Goal: Task Accomplishment & Management: Manage account settings

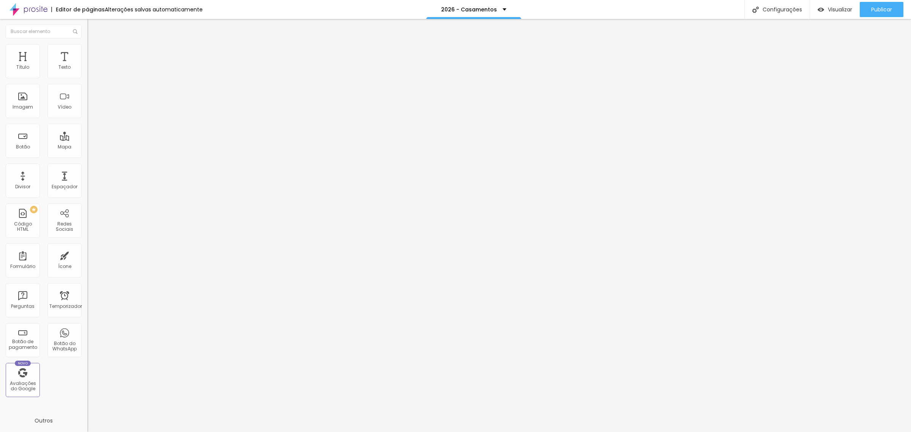
click at [92, 65] on font "Trocar imagem" at bounding box center [110, 62] width 37 height 6
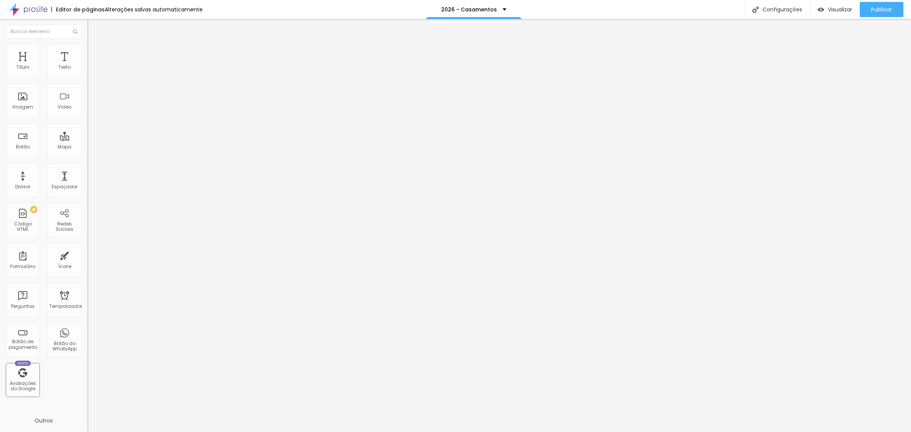
click at [92, 65] on font "Trocar imagem" at bounding box center [110, 62] width 37 height 6
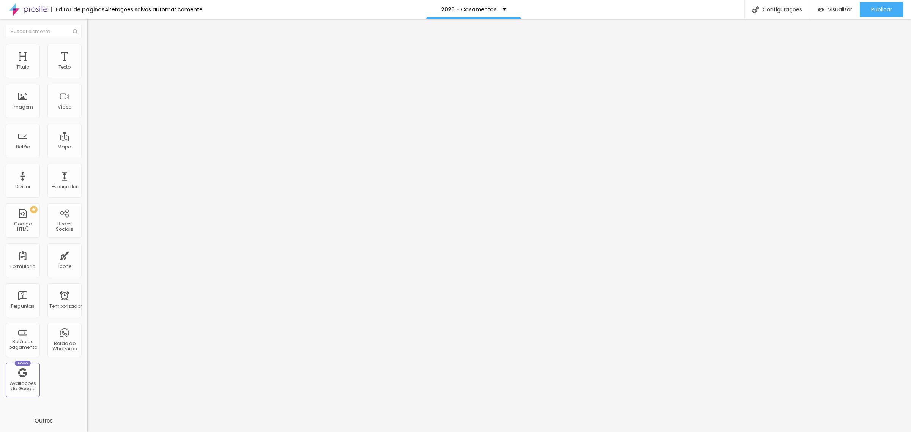
click at [92, 65] on font "Trocar imagem" at bounding box center [110, 62] width 37 height 6
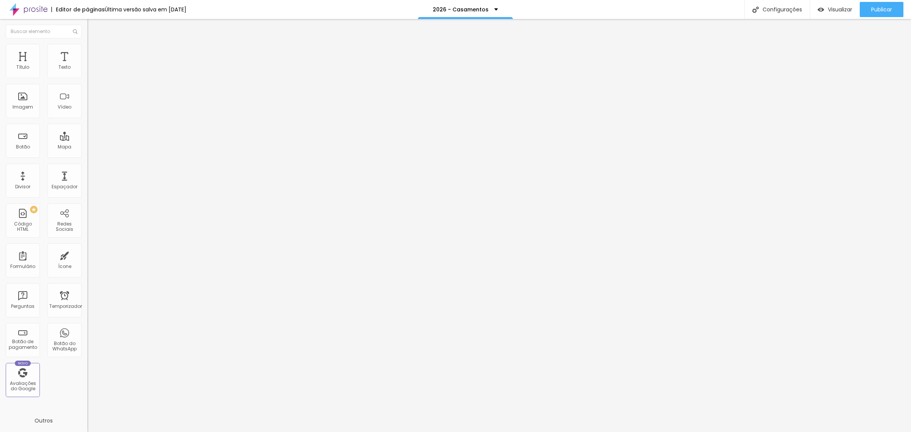
click at [92, 65] on font "Trocar imagem" at bounding box center [110, 62] width 37 height 6
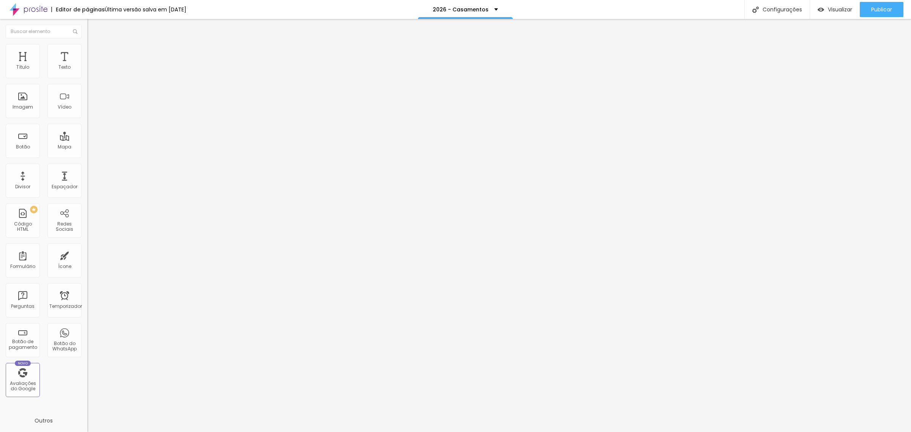
click at [87, 152] on input at bounding box center [138, 156] width 103 height 8
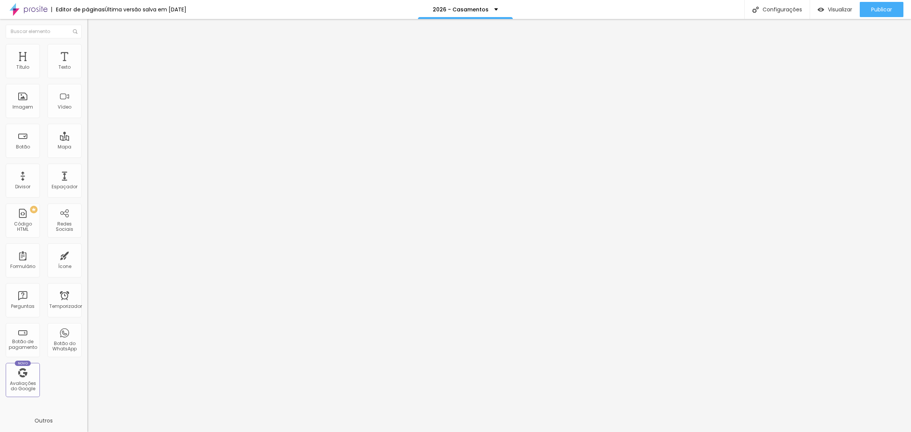
click at [87, 152] on input at bounding box center [138, 156] width 103 height 8
click at [87, 152] on input "[PERSON_NAME]" at bounding box center [138, 156] width 103 height 8
type input "F"
type input "m"
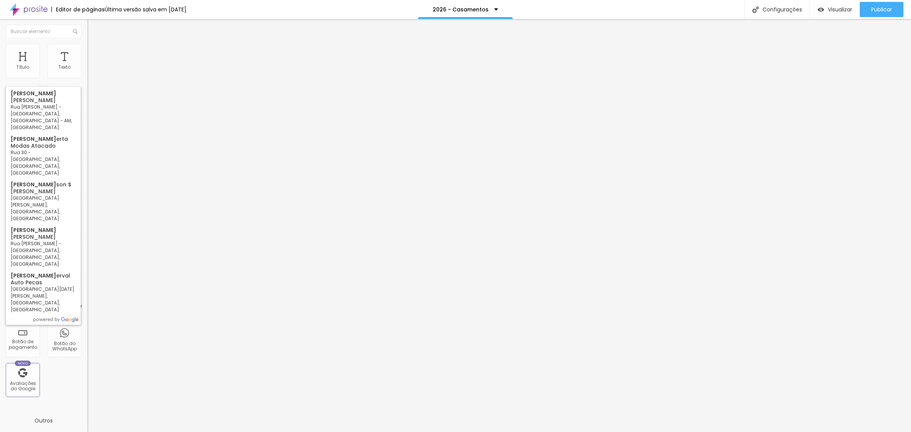
type input "r"
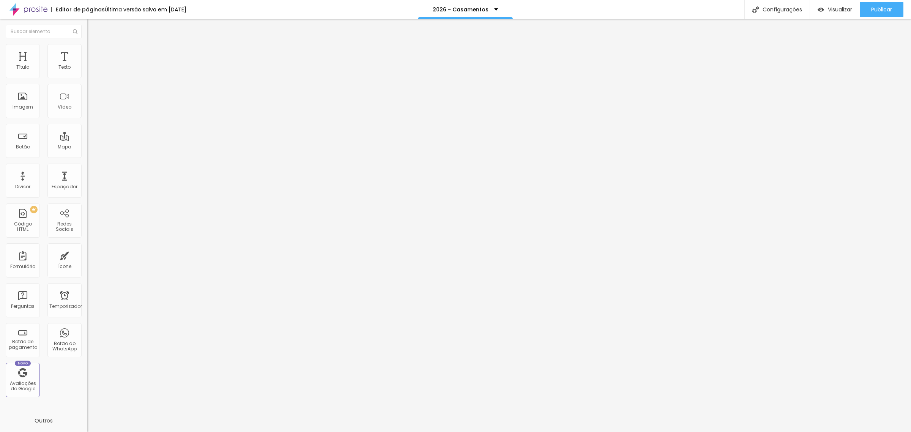
click at [87, 152] on input at bounding box center [138, 156] width 103 height 8
paste input "[URL][DOMAIN_NAME]"
type input "[URL][DOMAIN_NAME]"
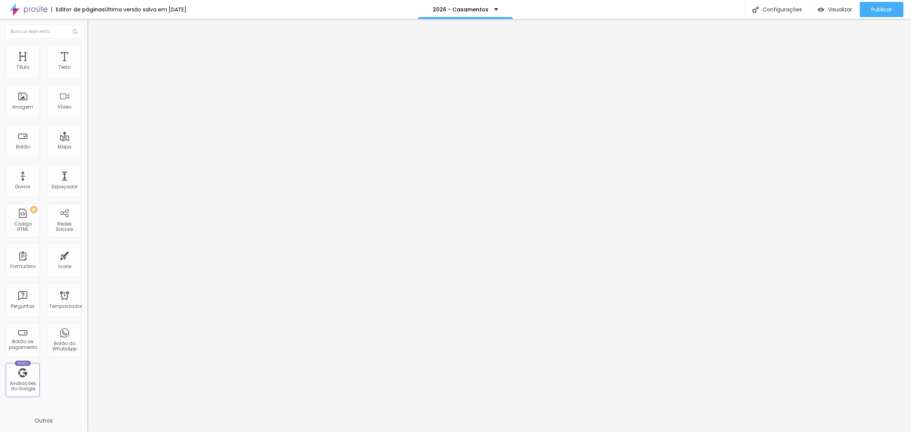
click at [87, 80] on img at bounding box center [130, 107] width 87 height 87
click at [87, 152] on input at bounding box center [138, 156] width 103 height 8
paste input "Fotógrafo [PERSON_NAME]"
type input "Fotógrafo [PERSON_NAME]"
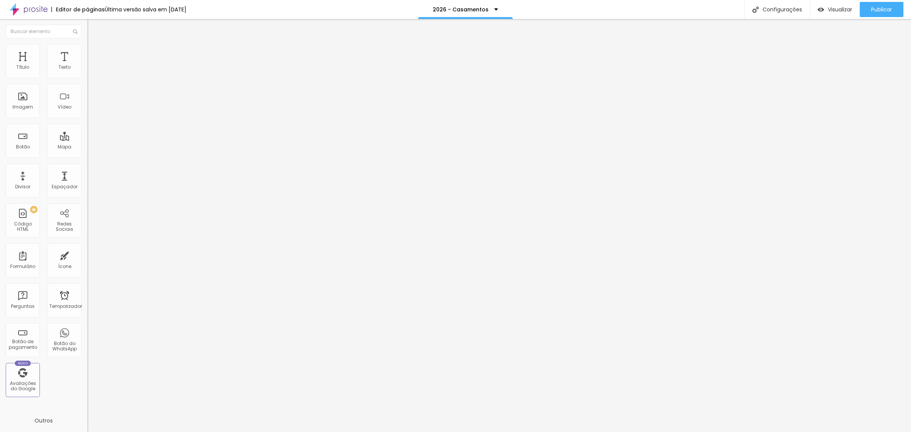
click at [87, 173] on img at bounding box center [89, 175] width 4 height 4
click at [87, 173] on div "Nome do autor" at bounding box center [130, 175] width 87 height 4
click at [87, 185] on div "Foto do autor" at bounding box center [130, 189] width 87 height 8
click at [87, 185] on div "Foto do autor" at bounding box center [130, 187] width 87 height 4
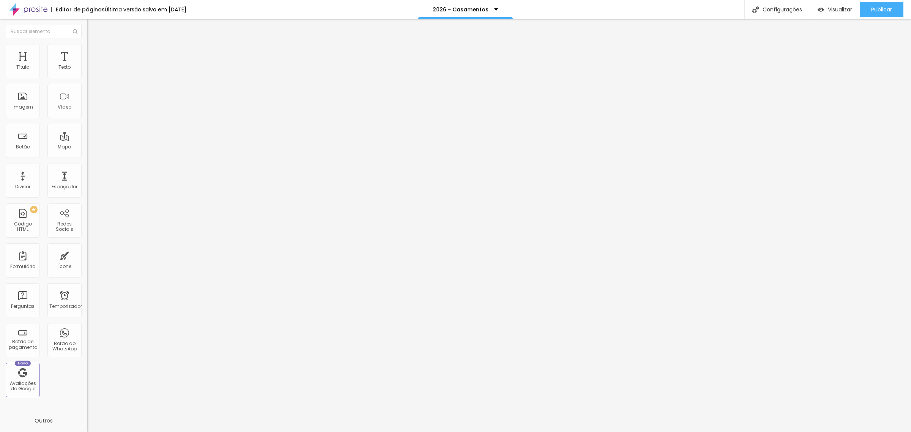
click at [87, 197] on img at bounding box center [89, 199] width 4 height 4
click at [87, 197] on div at bounding box center [130, 197] width 87 height 0
click at [87, 214] on div "Mostrar cabeçalho" at bounding box center [130, 216] width 87 height 5
click at [87, 222] on font "Classificação" at bounding box center [100, 225] width 26 height 6
click at [87, 218] on font "Classificação" at bounding box center [100, 221] width 26 height 6
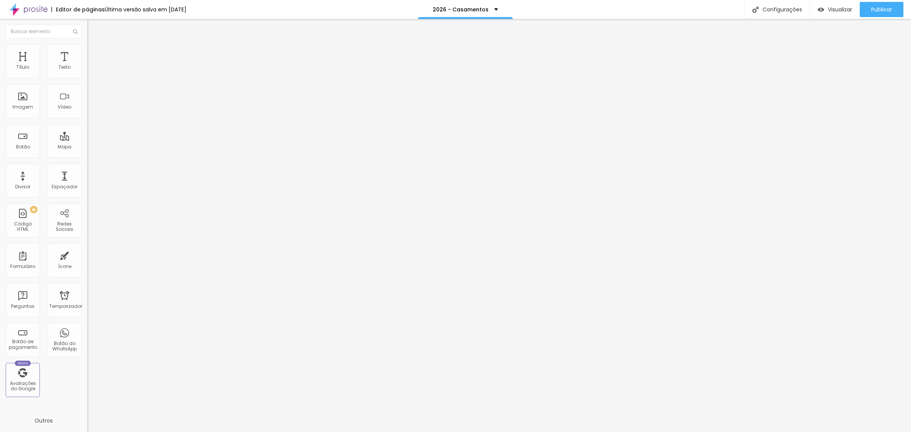
click at [87, 214] on div "Mostrar cabeçalho Classificação Número de avaliações Botão de avaliar" at bounding box center [130, 232] width 87 height 37
click at [87, 234] on font "Número de avaliações" at bounding box center [109, 237] width 44 height 6
click at [87, 230] on font "Número de avaliações" at bounding box center [109, 233] width 44 height 6
click at [87, 246] on font "Botão de avaliar" at bounding box center [103, 249] width 32 height 6
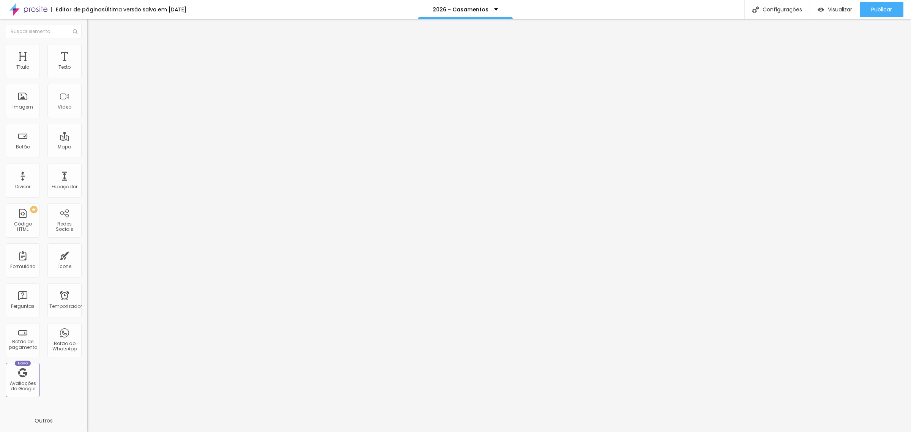
click at [87, 242] on font "Botão de avaliar" at bounding box center [103, 245] width 32 height 6
click at [87, 152] on input "Fotógrafo [PERSON_NAME]" at bounding box center [138, 156] width 103 height 8
click at [777, 11] on font "Configurações" at bounding box center [782, 10] width 39 height 8
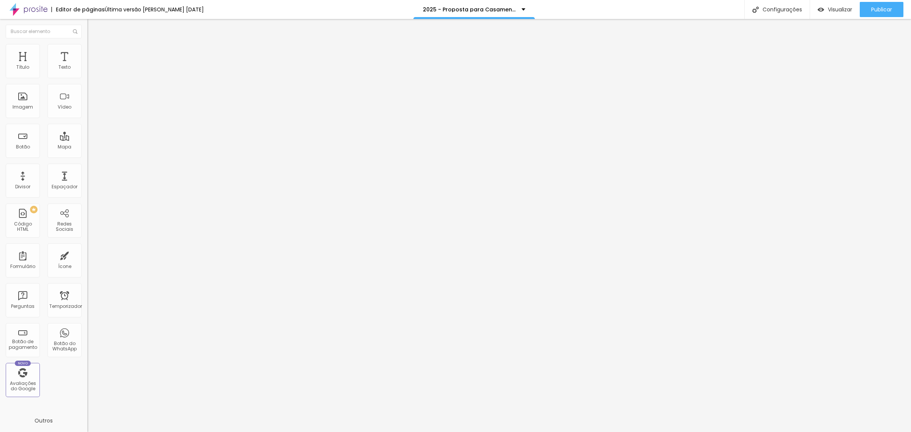
type input "/proposta-para-casamentos-12-2025"
click at [590, 432] on div at bounding box center [455, 440] width 911 height 7
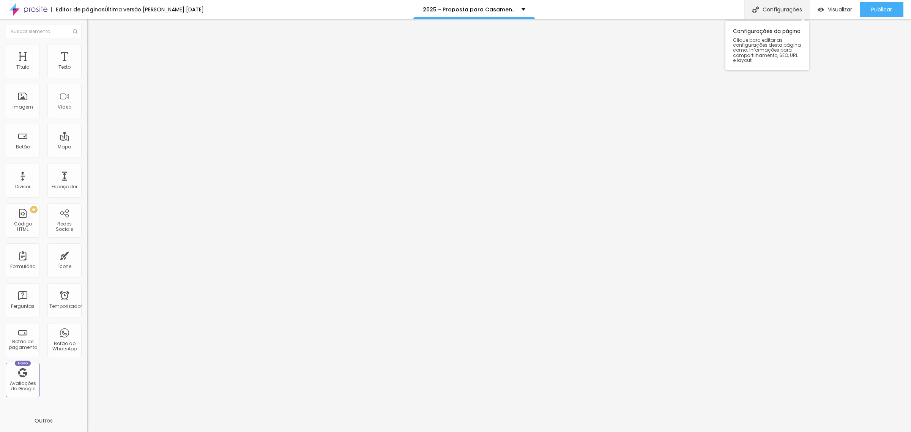
click at [788, 9] on font "Configurações" at bounding box center [782, 10] width 39 height 8
type input "/proposta-para-casamentos-11-2025"
click at [596, 432] on div at bounding box center [455, 440] width 911 height 7
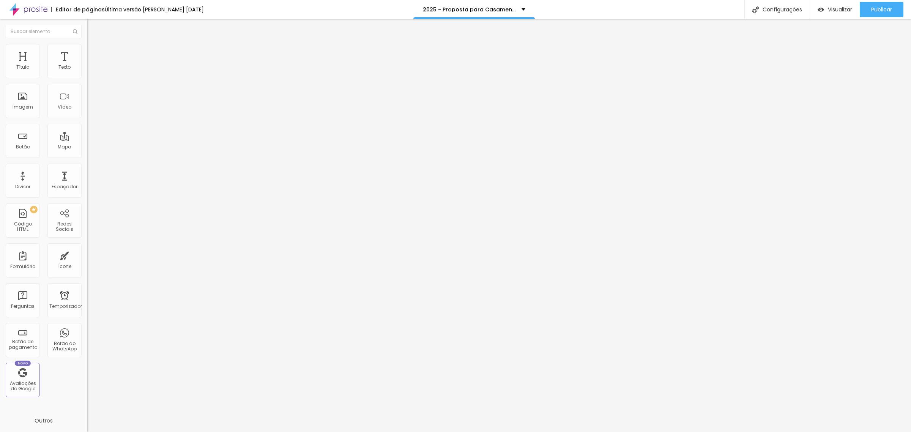
click at [87, 77] on input "30 de setembro de 2025 às 05:00" at bounding box center [129, 73] width 84 height 8
click at [70, 103] on button "Próximo mês" at bounding box center [68, 100] width 12 height 12
click at [56, 158] on div "31" at bounding box center [59, 154] width 8 height 8
type input "31 de outubro de 2025 às 05:00"
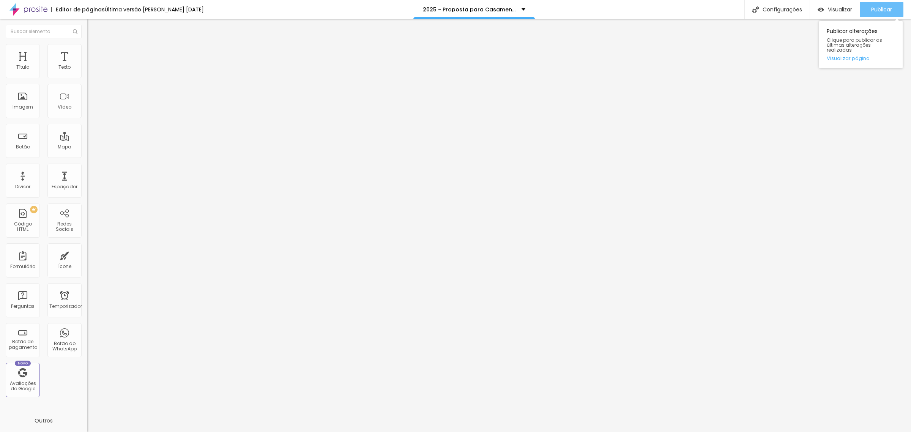
click at [881, 13] on div "Publicar" at bounding box center [881, 9] width 21 height 15
click at [878, 6] on font "Publicar" at bounding box center [881, 10] width 21 height 8
drag, startPoint x: 886, startPoint y: 6, endPoint x: 864, endPoint y: 14, distance: 23.7
click at [886, 6] on font "Publicar" at bounding box center [881, 10] width 21 height 8
click at [882, 10] on font "Publicar" at bounding box center [881, 10] width 21 height 8
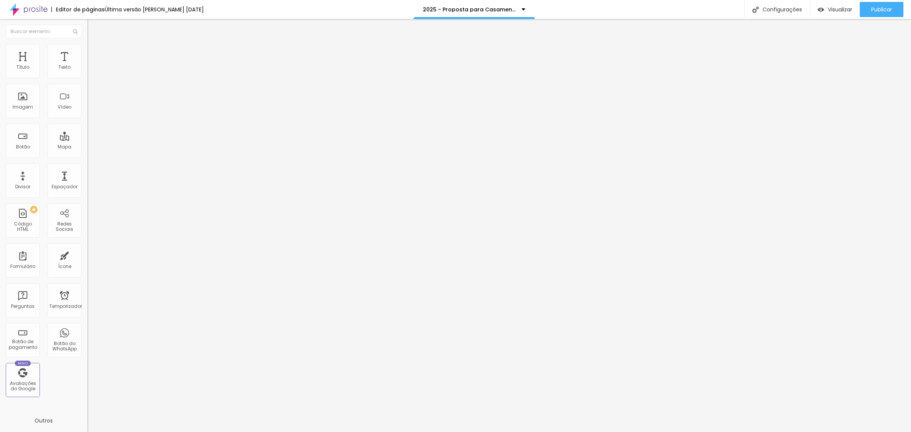
click at [87, 65] on span "Trocar imagem" at bounding box center [107, 62] width 41 height 6
click at [880, 13] on font "Publicar" at bounding box center [881, 10] width 21 height 8
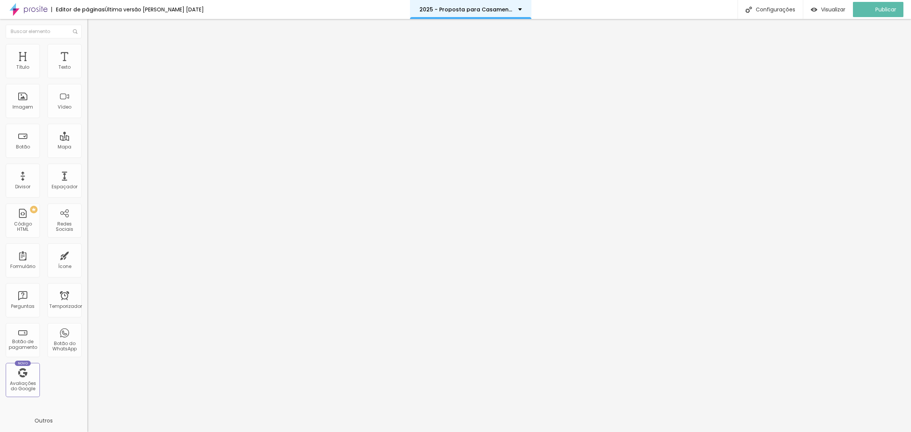
click at [517, 8] on div "2025 - Proposta para Casamentos" at bounding box center [470, 9] width 102 height 5
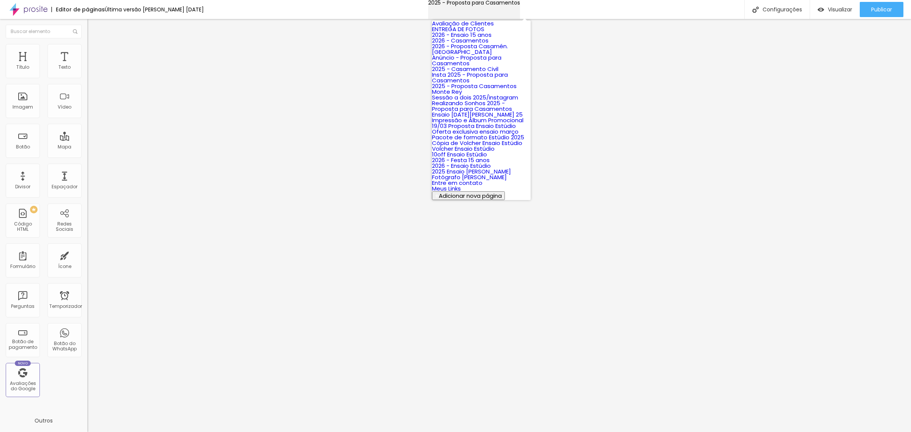
click at [517, 5] on div "2025 - Proposta para Casamentos" at bounding box center [474, 2] width 92 height 5
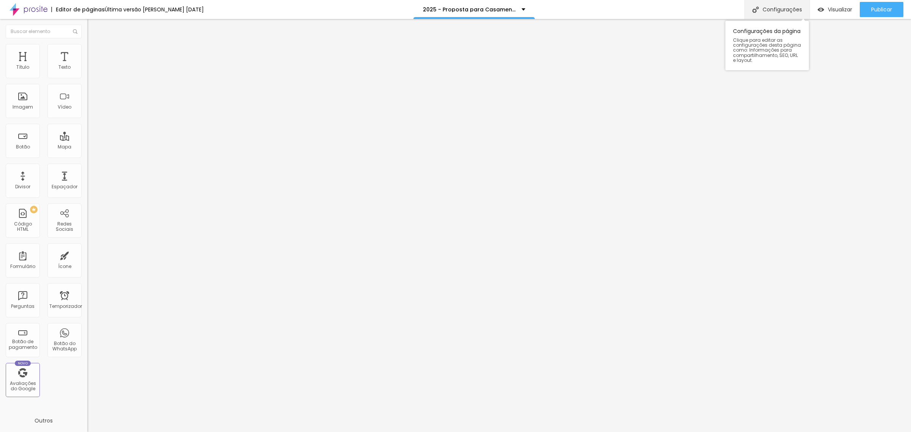
click at [796, 1] on div "Configurações" at bounding box center [776, 9] width 65 height 19
click at [593, 432] on div at bounding box center [455, 440] width 911 height 7
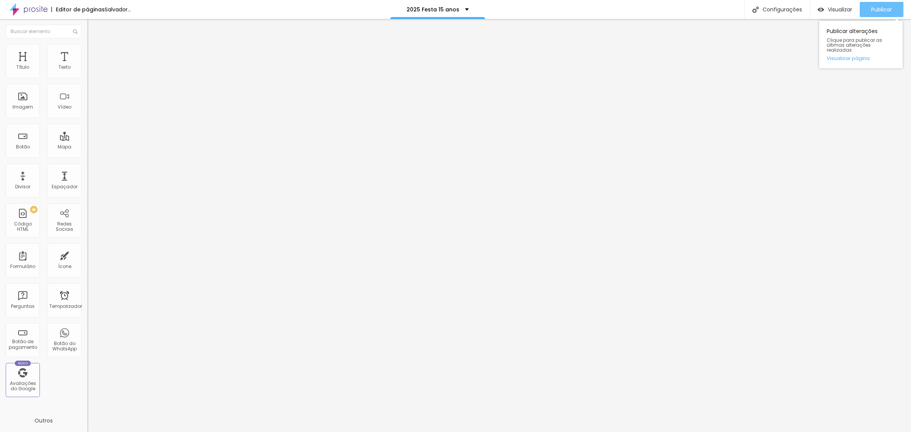
click at [879, 12] on font "Publicar" at bounding box center [881, 10] width 21 height 8
click at [881, 8] on font "Publicar" at bounding box center [881, 10] width 21 height 8
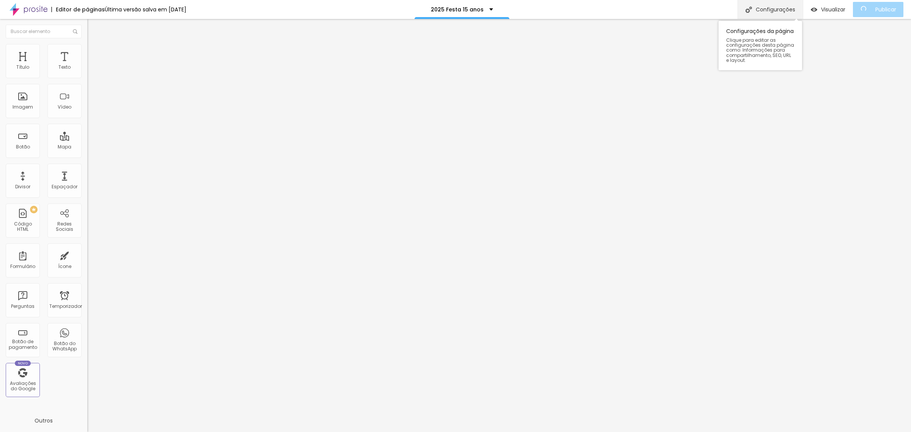
click at [793, 13] on font "Configurações" at bounding box center [775, 10] width 39 height 8
type input "/festa-15-anos-11-2025"
click at [593, 432] on div at bounding box center [455, 440] width 911 height 7
